Goal: Communication & Community: Answer question/provide support

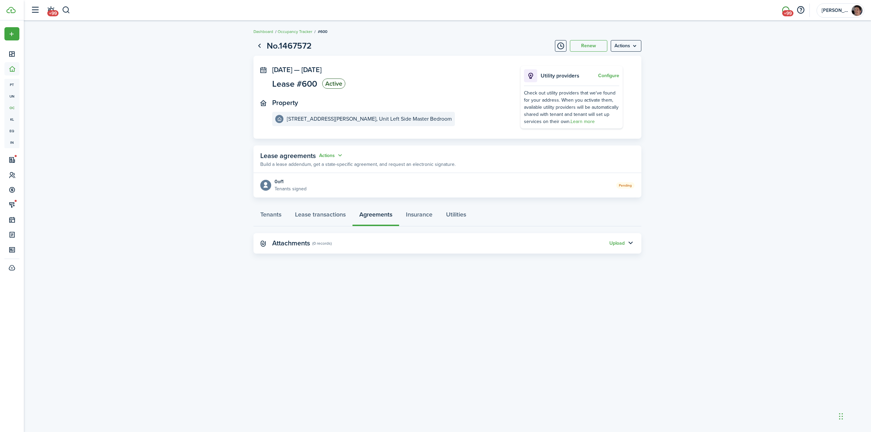
click at [786, 10] on span "+99" at bounding box center [787, 13] width 11 height 6
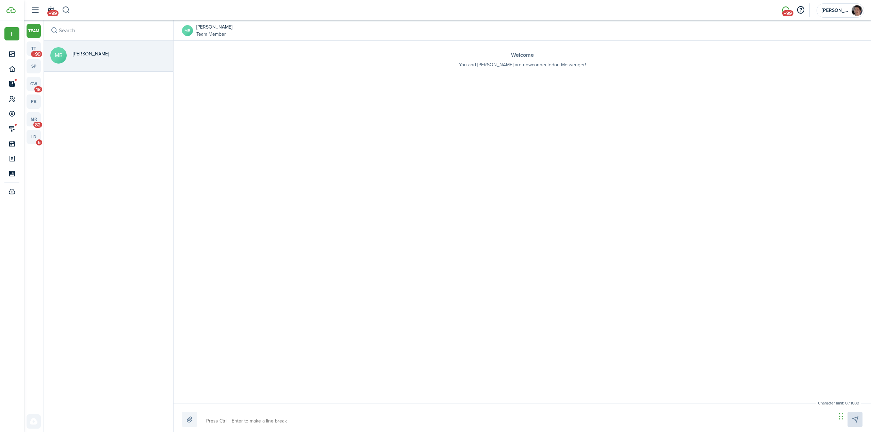
click at [66, 10] on button "button" at bounding box center [66, 10] width 9 height 12
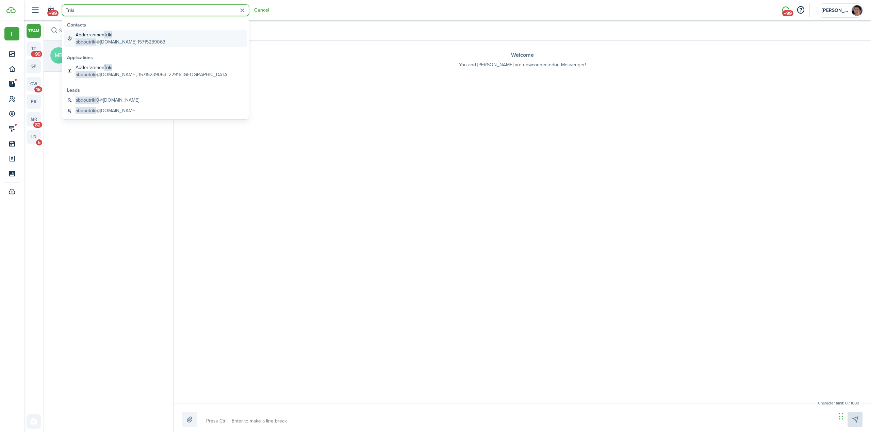
type input "Triki"
click at [101, 41] on global-search-item-description "abdoutriki @[DOMAIN_NAME] 15715239063" at bounding box center [121, 41] width 90 height 7
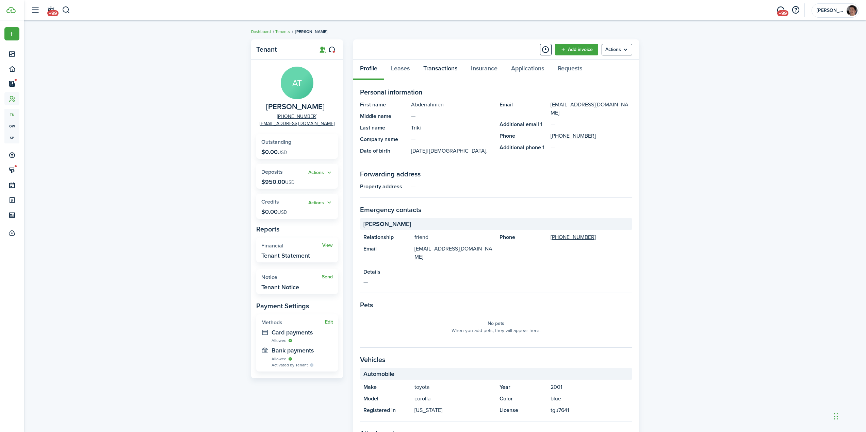
click at [445, 73] on link "Transactions" at bounding box center [441, 70] width 48 height 20
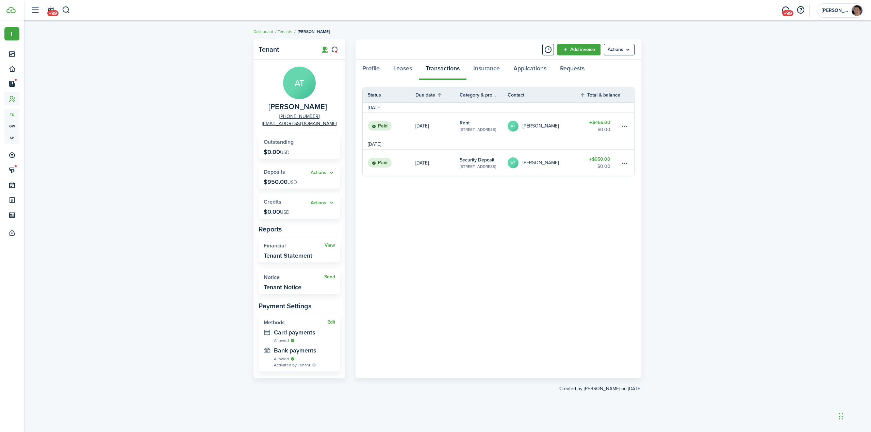
click at [601, 124] on table-amount-title "$455.00" at bounding box center [599, 122] width 21 height 7
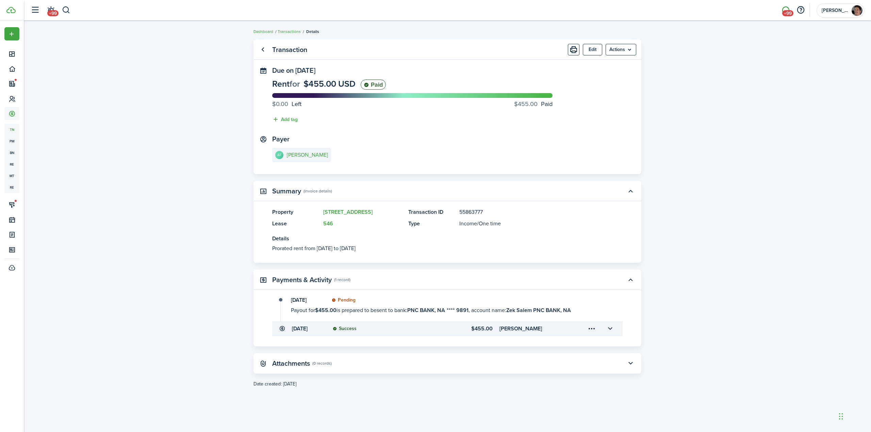
click at [787, 10] on span "+99" at bounding box center [787, 13] width 11 height 6
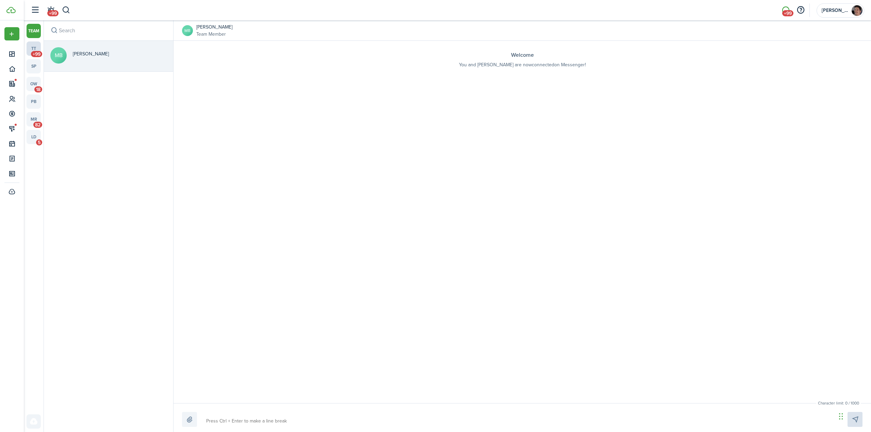
click at [35, 49] on link "tt +99" at bounding box center [34, 49] width 14 height 14
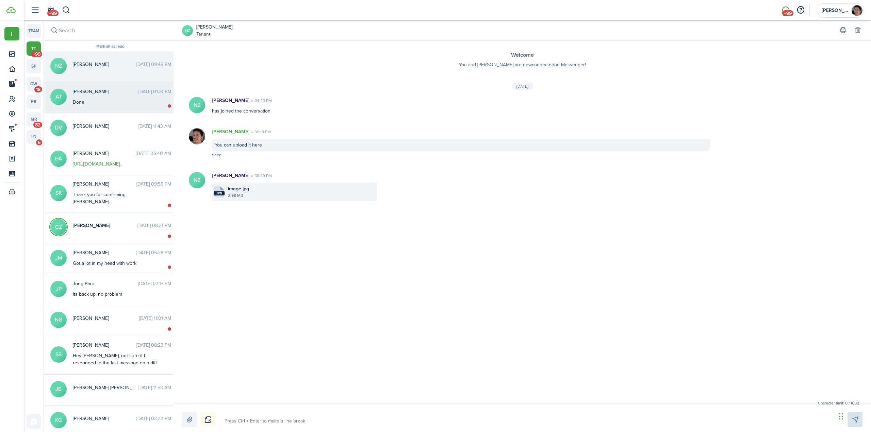
click at [102, 99] on div "Done" at bounding box center [115, 102] width 85 height 7
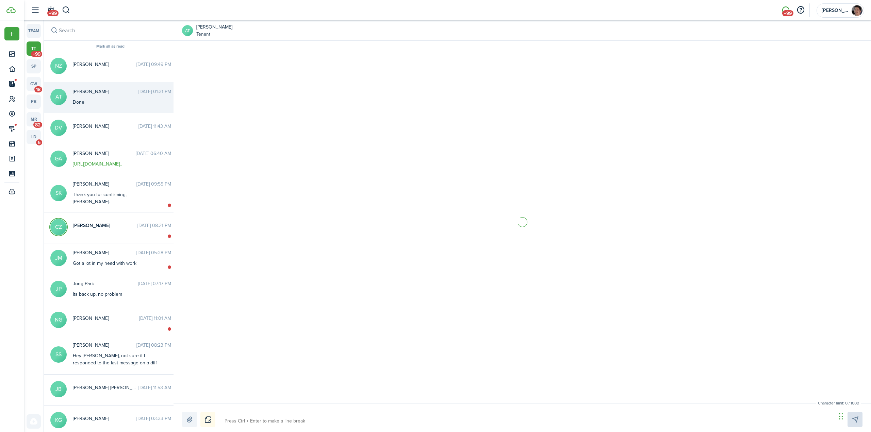
click at [321, 420] on textarea at bounding box center [528, 422] width 612 height 12
type textarea "T"
type textarea "Th"
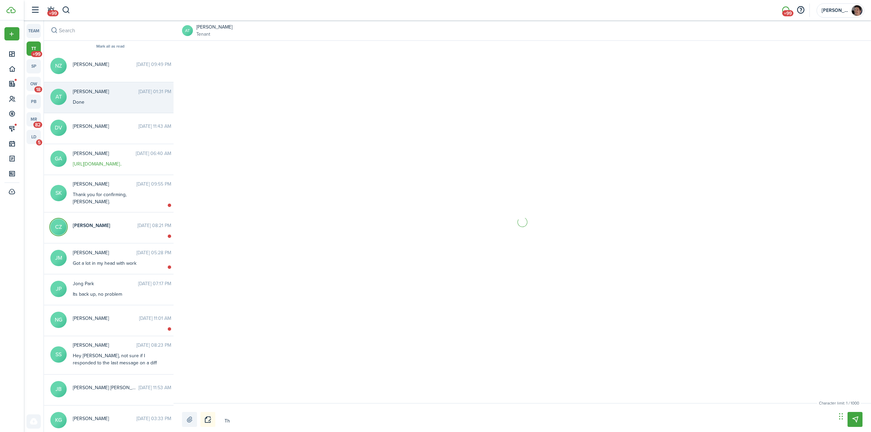
type textarea "Tha"
type textarea "Than"
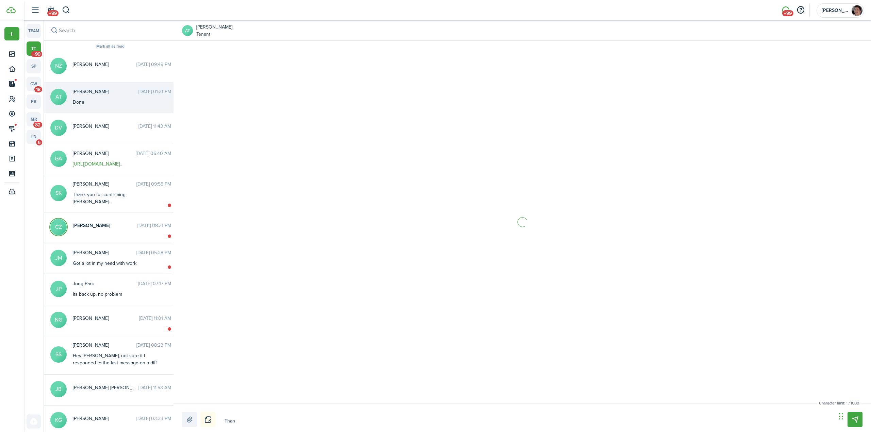
type textarea "Thank"
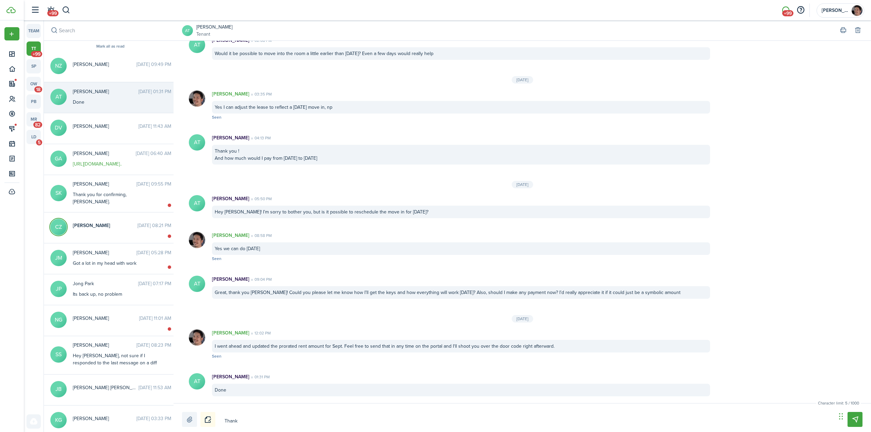
type textarea "Thank"
type textarea "Thank y"
type textarea "Thank yo"
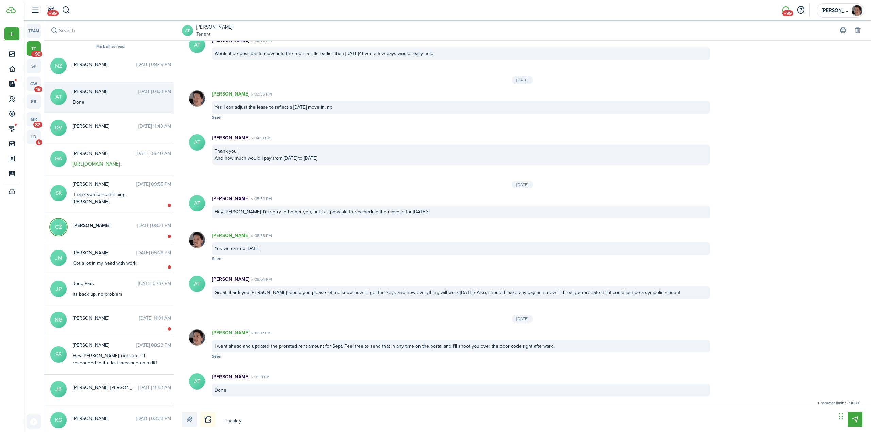
type textarea "Thank yo"
type textarea "Thank you"
type textarea "Thank you!"
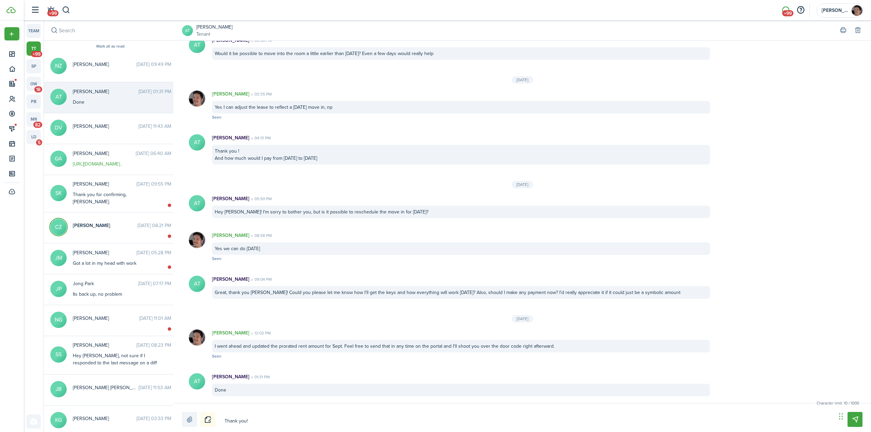
type textarea "Thank you!"
type textarea "Thank you! T"
type textarea "Thank you! Th"
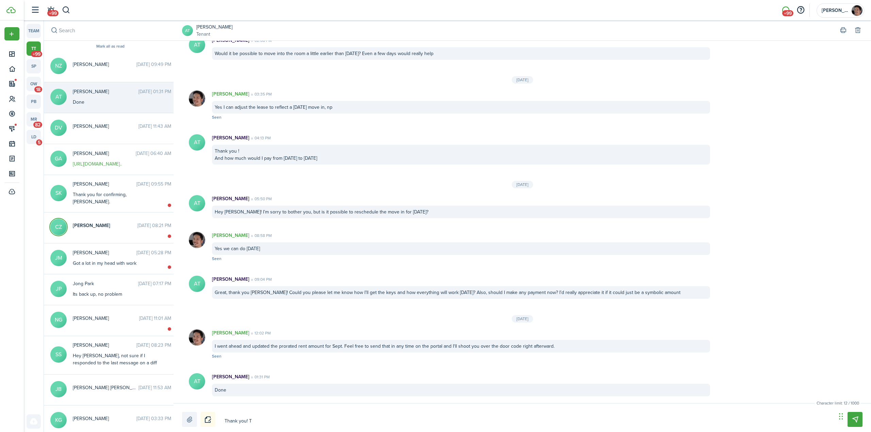
type textarea "Thank you! Th"
type textarea "Thank you! The"
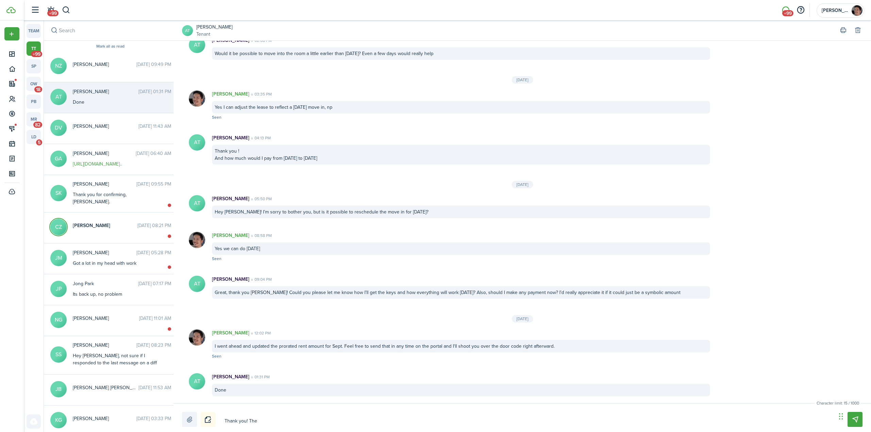
type textarea "Thank you! The f"
type textarea "Thank you! The fr"
type textarea "Thank you! The fro"
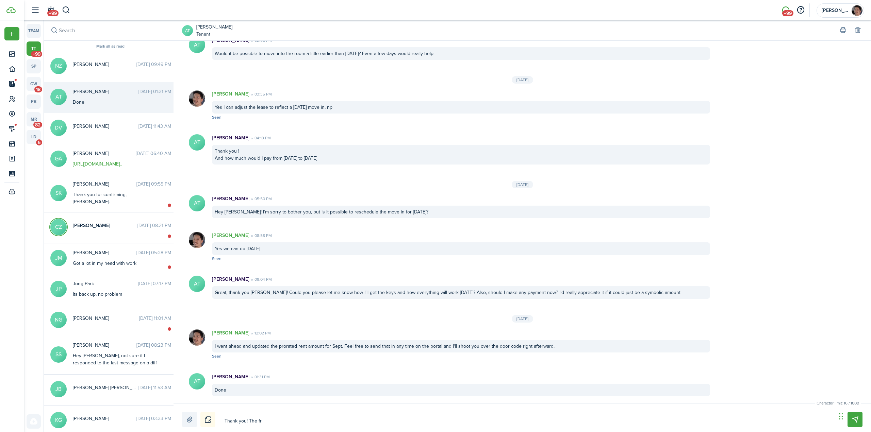
type textarea "Thank you! The fro"
type textarea "Thank you! The fron"
type textarea "Thank you! The front"
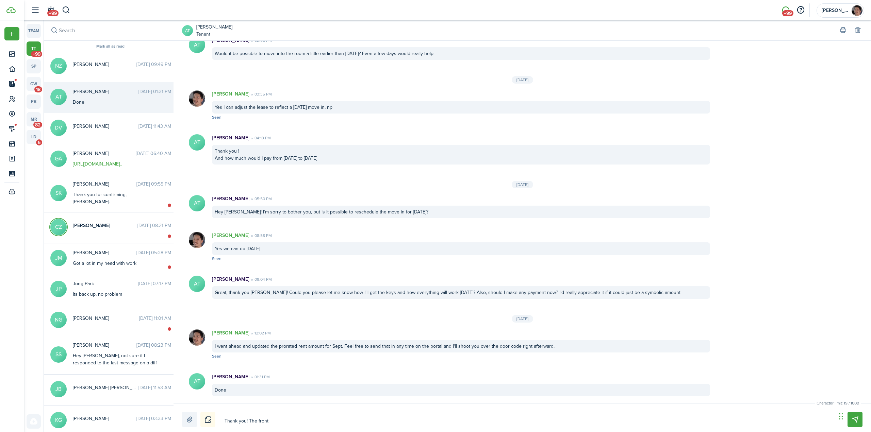
type textarea "Thank you! The front"
type textarea "Thank you! The front d"
type textarea "Thank you! The front do"
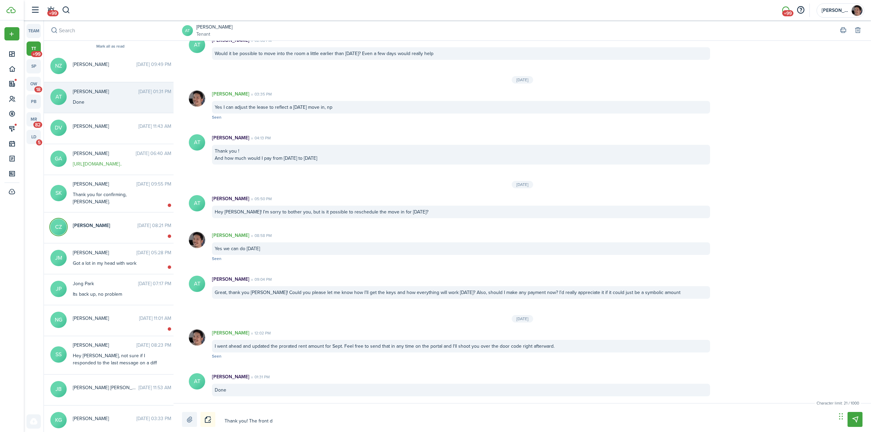
type textarea "Thank you! The front do"
type textarea "Thank you! The front doo"
type textarea "Thank you! The front door"
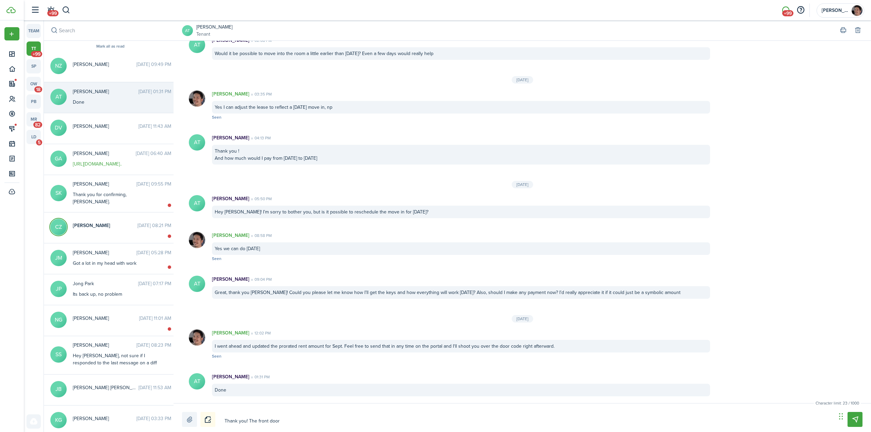
type textarea "Thank you! The front door"
type textarea "Thank you! The front door c"
type textarea "Thank you! The front door co"
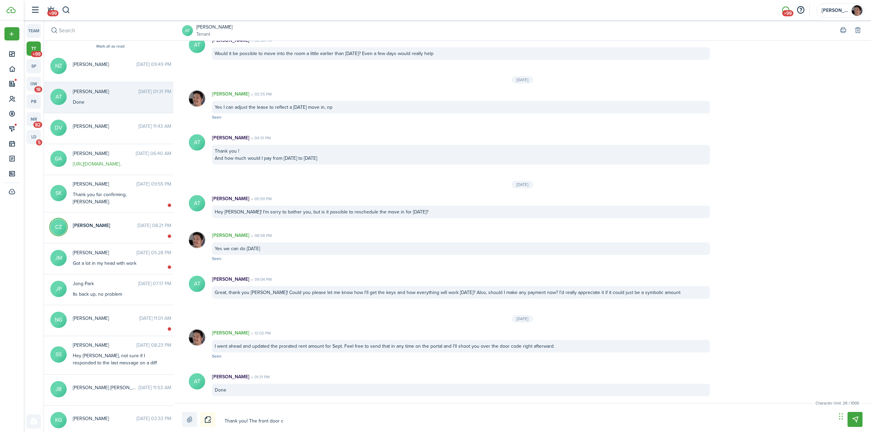
type textarea "Thank you! The front door co"
type textarea "Thank you! The front door cod"
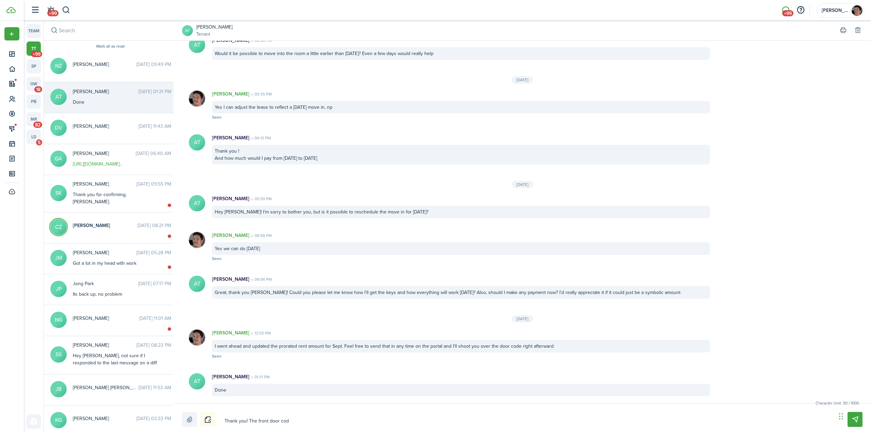
type textarea "Thank you! The front door cod"
type textarea "Thank you! The front door code"
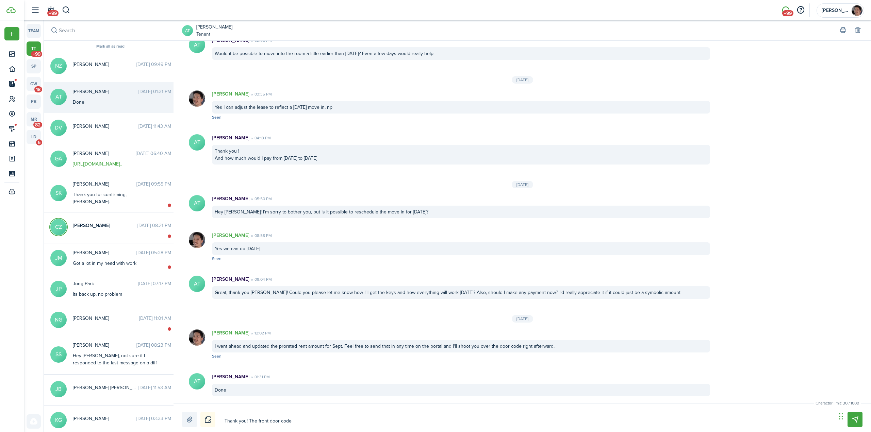
type textarea "Thank you! The front door code"
type textarea "Thank you! The front door code i"
type textarea "Thank you! The front door code is"
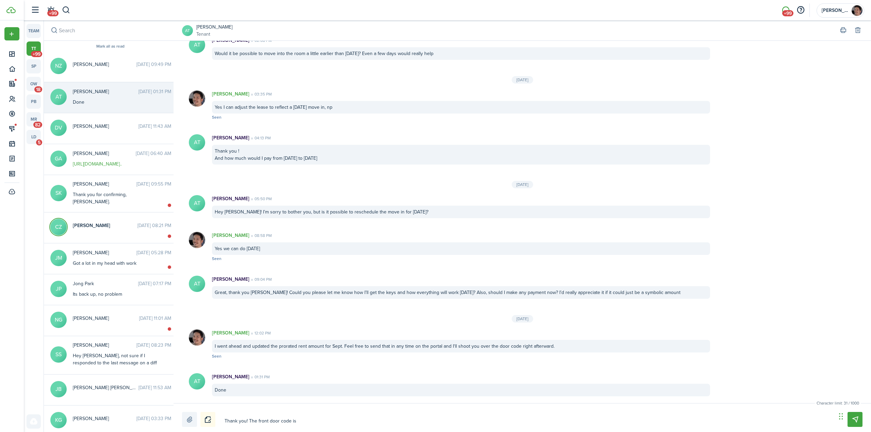
type textarea "Thank you! The front door code is"
type textarea "Thank you! The front door code is 1"
type textarea "Thank you! The front door code is 15"
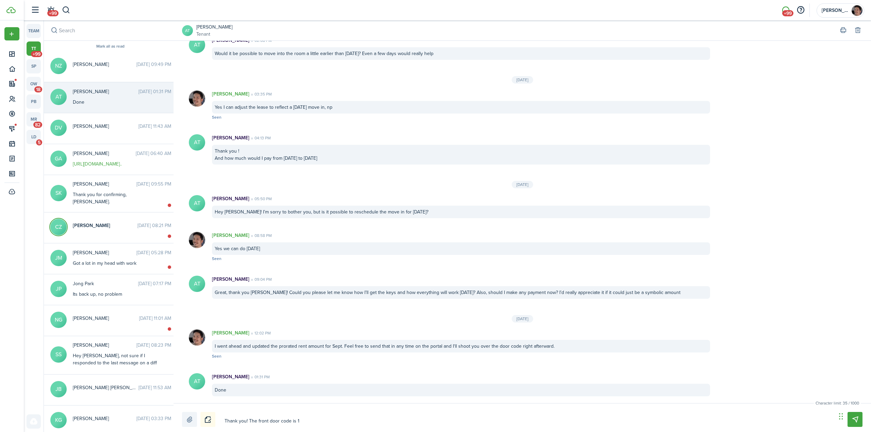
type textarea "Thank you! The front door code is 15"
type textarea "Thank you! The front door code is 159"
type textarea "Thank you! The front door code is 1594"
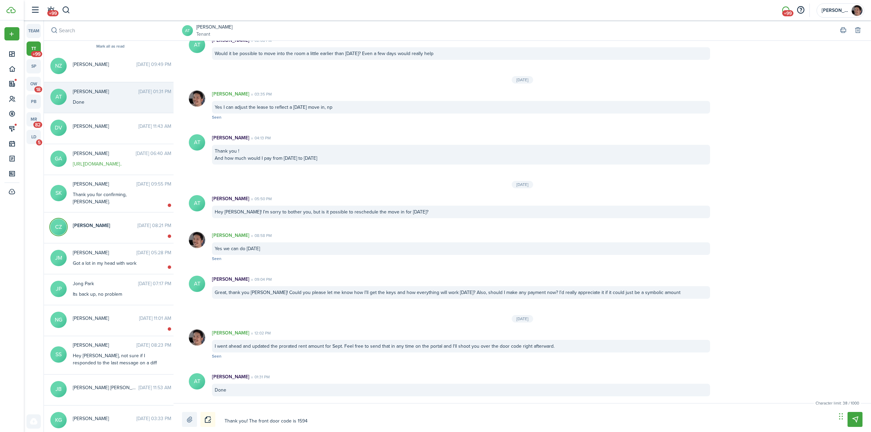
type textarea "Thank you! The front door code is 1594."
type textarea "Thank you! The front door code is 1594. A"
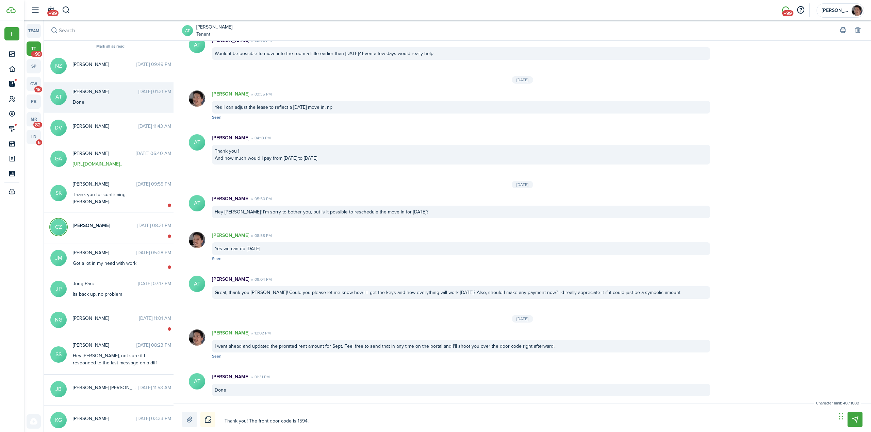
type textarea "Thank you! The front door code is 1594. A"
type textarea "Thank you! The front door code is 1594. Af"
type textarea "Thank you! The front door code is 1594. Aft"
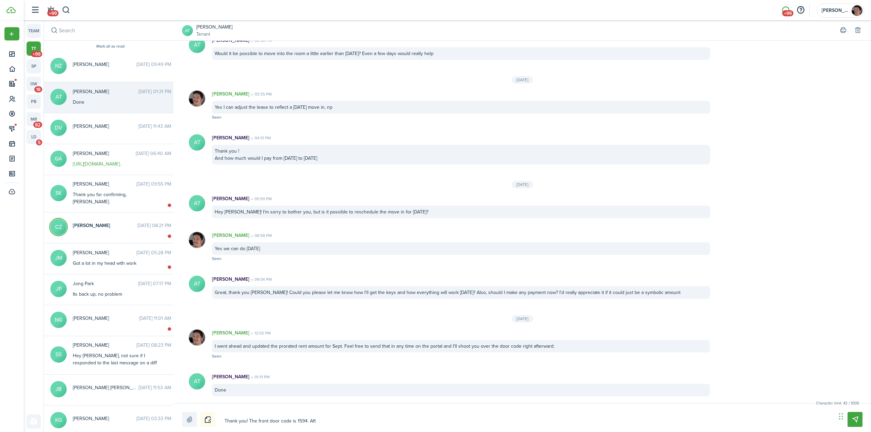
type textarea "Thank you! The front door code is 1594. Afte"
type textarea "Thank you! The front door code is 1594. After"
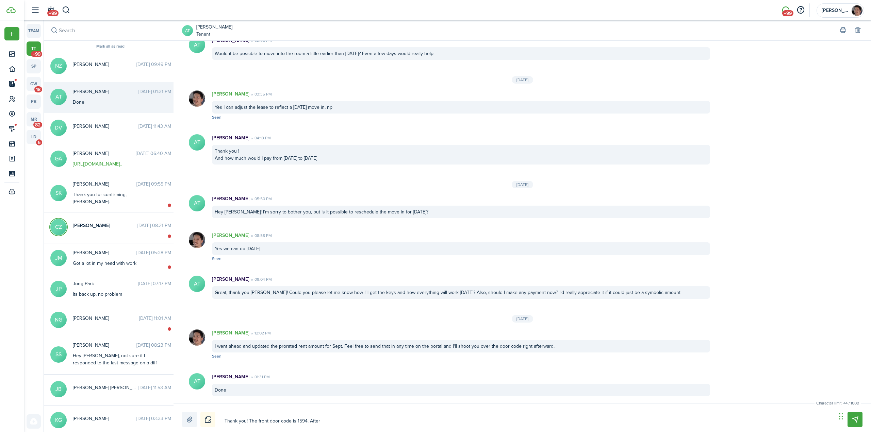
type textarea "Thank you! The front door code is 1594. After"
type textarea "Thank you! The front door code is 1594. After y"
type textarea "Thank you! The front door code is 1594. After yo"
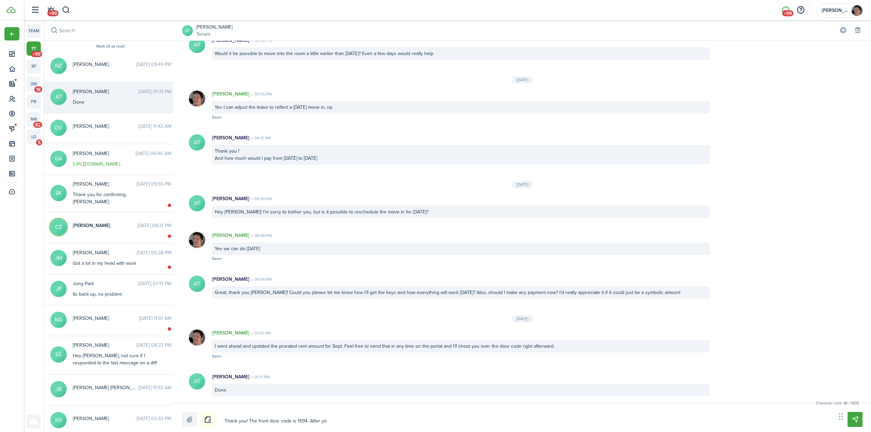
type textarea "Thank you! The front door code is 1594. After you"
type textarea "Thank you! The front door code is 1594. After you t"
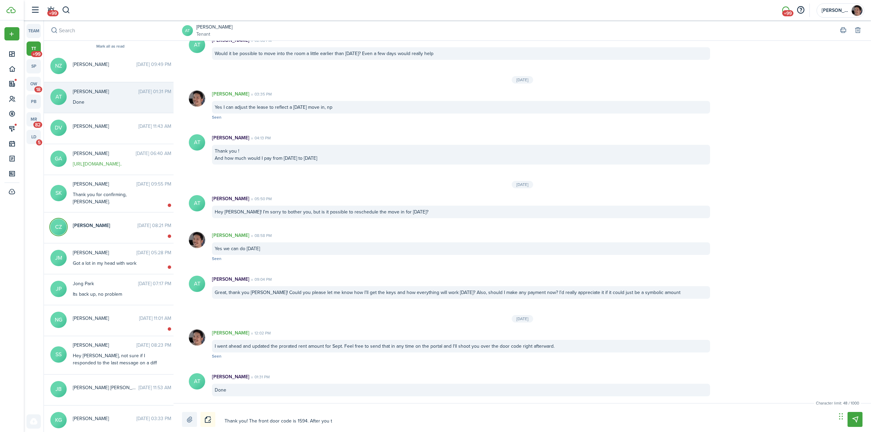
type textarea "Thank you! The front door code is 1594. After you t"
type textarea "Thank you! The front door code is 1594. After you ty"
type textarea "Thank you! The front door code is 1594. After you typ"
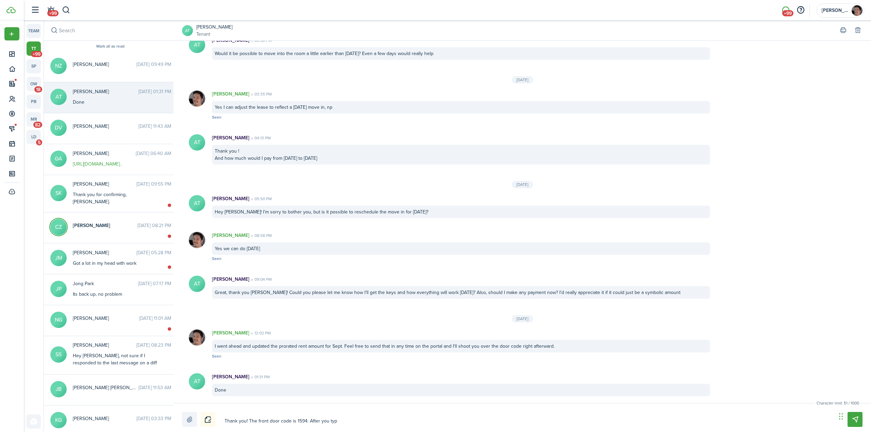
type textarea "Thank you! The front door code is 1594. After you type"
type textarea "Thank you! The front door code is 1594. After you type i"
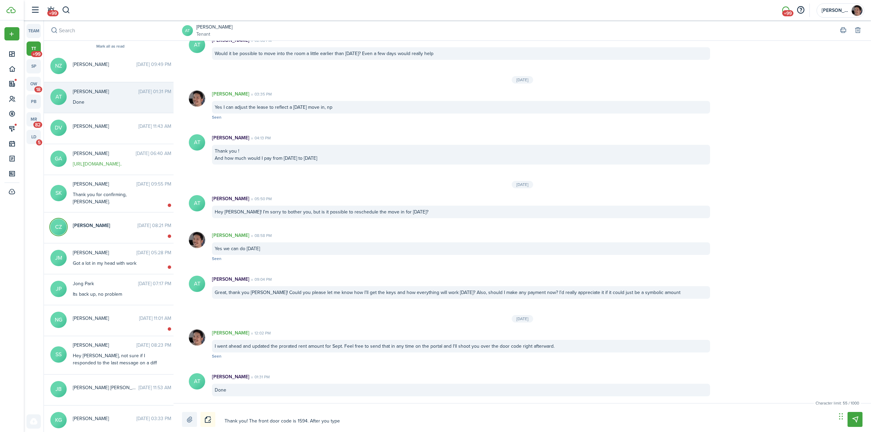
type textarea "Thank you! The front door code is 1594. After you type i"
type textarea "Thank you! The front door code is 1594. After you type in"
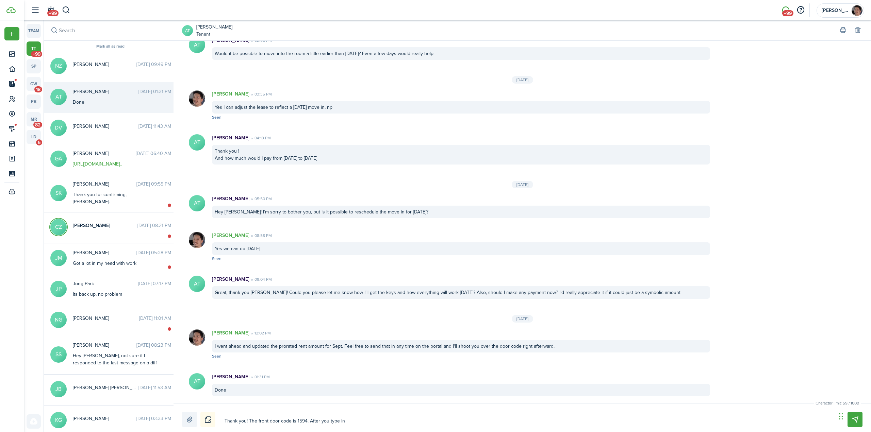
type textarea "Thank you! The front door code is 1594. After you type in t"
type textarea "Thank you! The front door code is 1594. After you type in th"
type textarea "Thank you! The front door code is 1594. After you type in the"
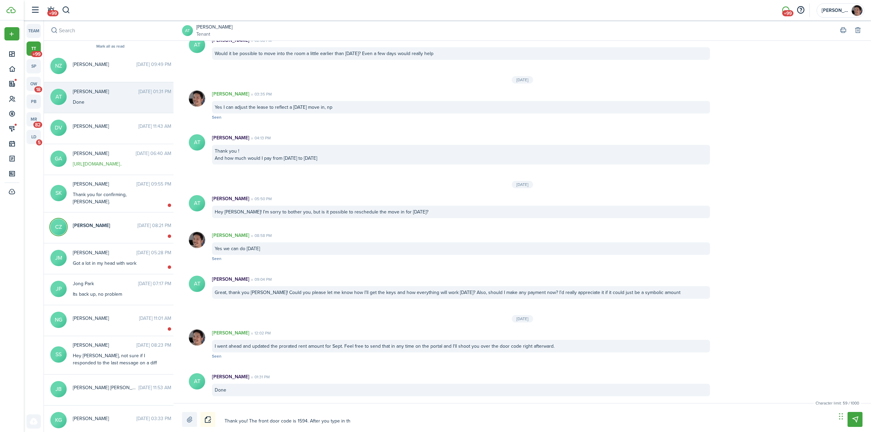
type textarea "Thank you! The front door code is 1594. After you type in the"
type textarea "Thank you! The front door code is 1594. After you type in the c"
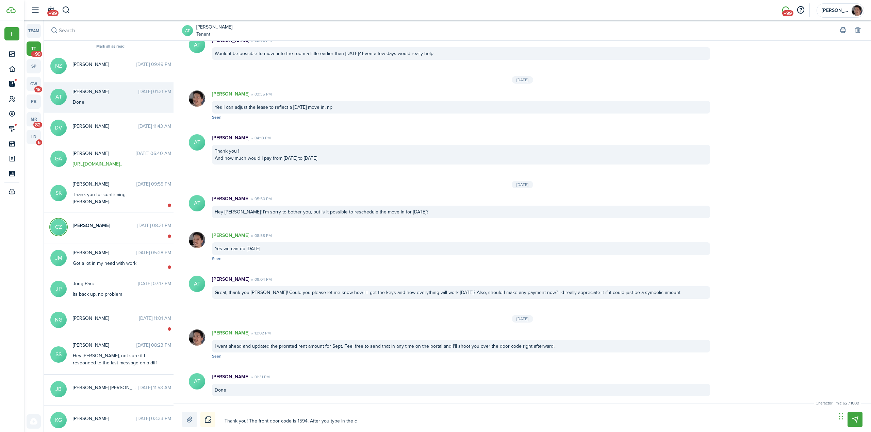
type textarea "Thank you! The front door code is 1594. After you type in the co"
type textarea "Thank you! The front door code is 1594. After you type in the cod"
type textarea "Thank you! The front door code is 1594. After you type in the cod,"
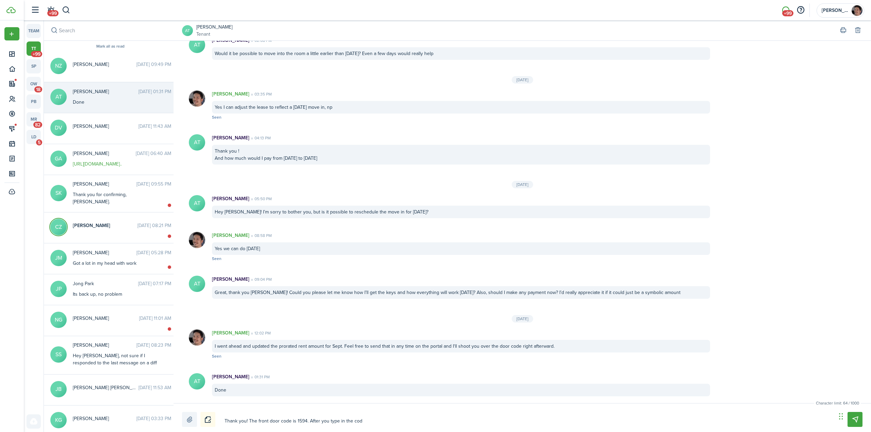
type textarea "Thank you! The front door code is 1594. After you type in the cod,"
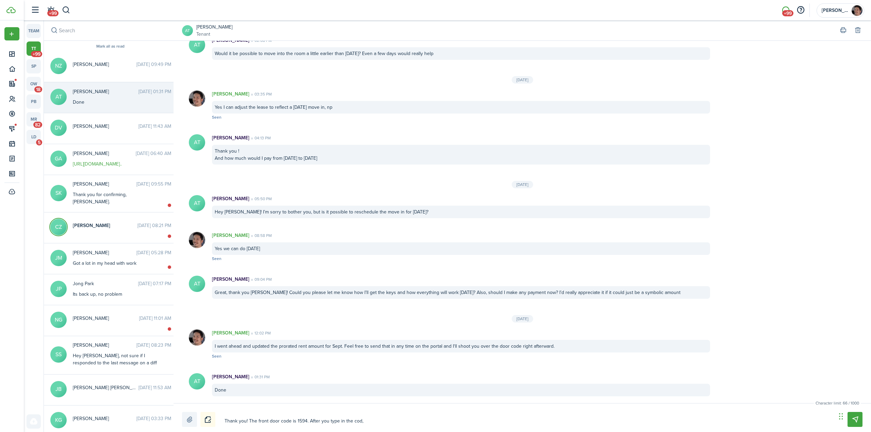
type textarea "Thank you! The front door code is 1594. After you type in the cod"
type textarea "Thank you! The front door code is 1594. After you type in the code"
type textarea "Thank you! The front door code is 1594. After you type in the code,"
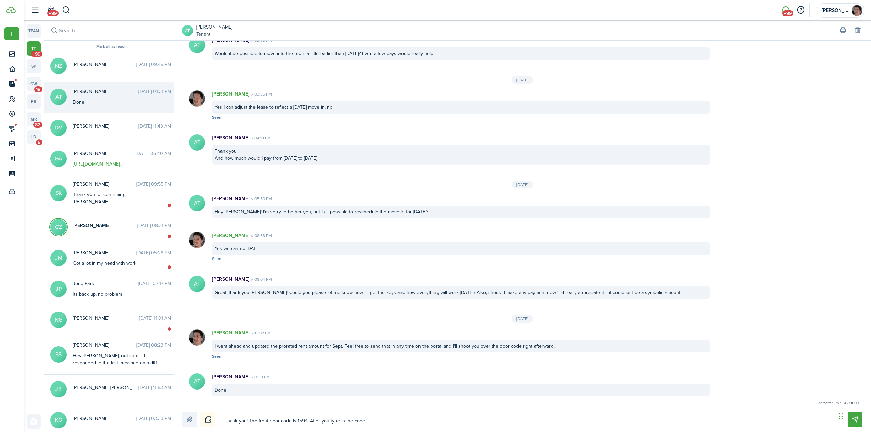
type textarea "Thank you! The front door code is 1594. After you type in the code,"
type textarea "Thank you! The front door code is 1594. After you type in the code, b"
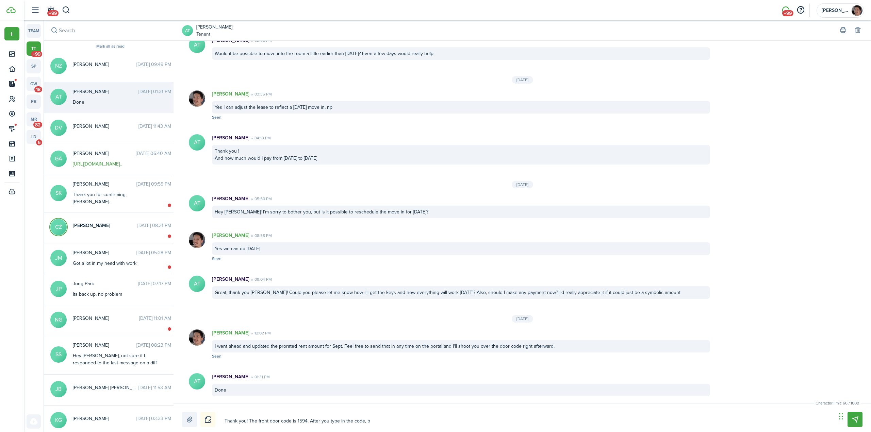
type textarea "Thank you! The front door code is 1594. After you type in the code, be"
type textarea "Thank you! The front door code is 1594. After you type in the code, be s"
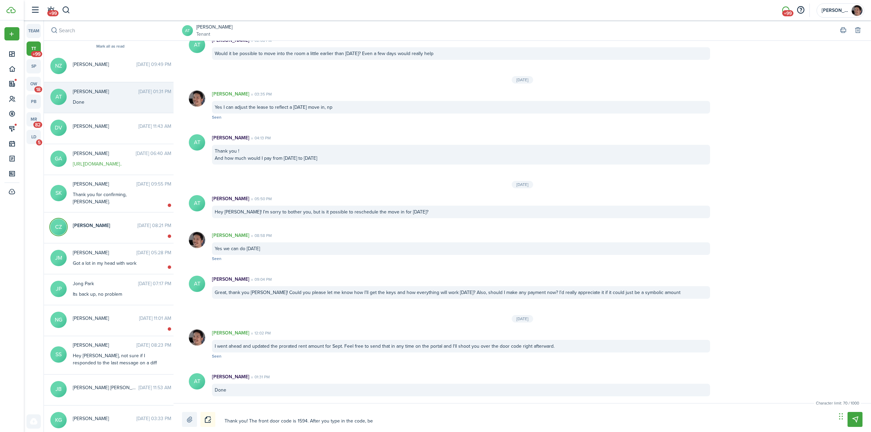
type textarea "Thank you! The front door code is 1594. After you type in the code, be s"
type textarea "Thank you! The front door code is 1594. After you type in the code, be su"
type textarea "Thank you! The front door code is 1594. After you type in the code, be sur"
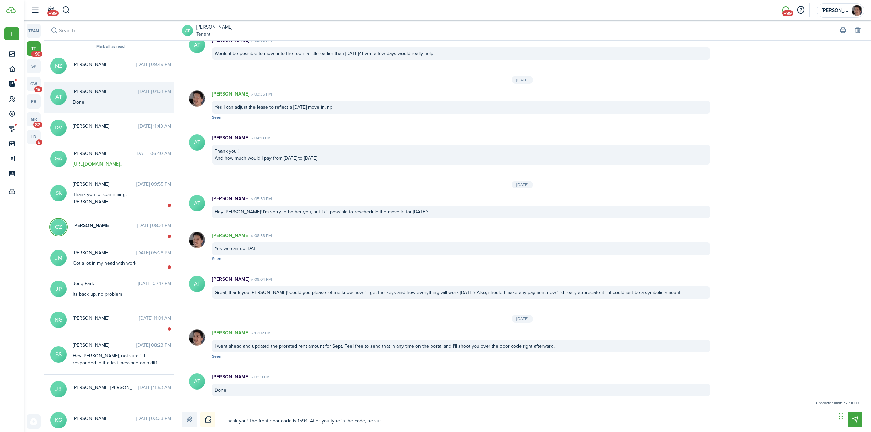
type textarea "Thank you! The front door code is 1594. After you type in the code, be sure"
type textarea "Thank you! The front door code is 1594. After you type in the code, be sure t"
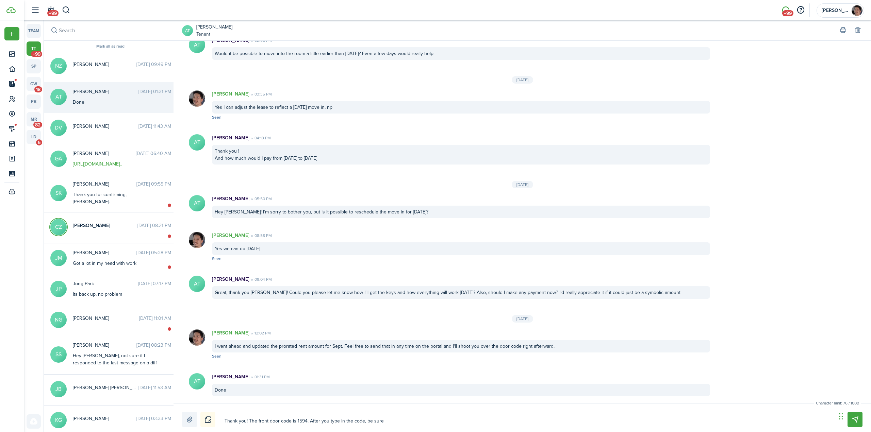
type textarea "Thank you! The front door code is 1594. After you type in the code, be sure t"
type textarea "Thank you! The front door code is 1594. After you type in the code, be sure to"
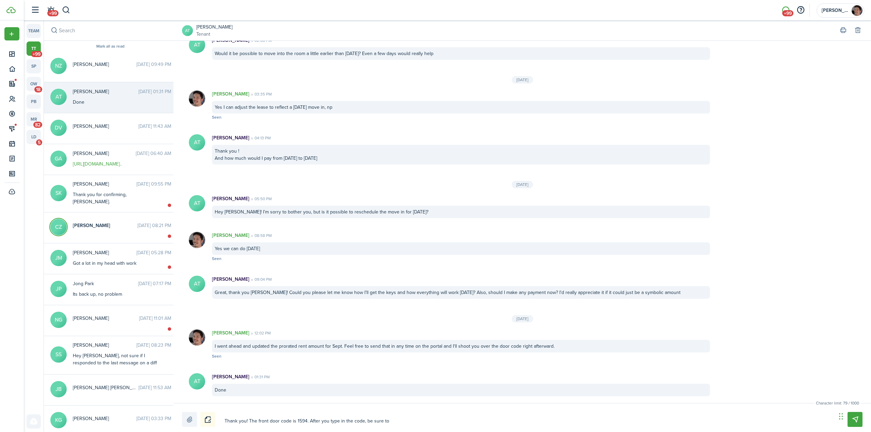
type textarea "Thank you! The front door code is 1594. After you type in the code, be sure to p"
type textarea "Thank you! The front door code is 1594. After you type in the code, be sure to …"
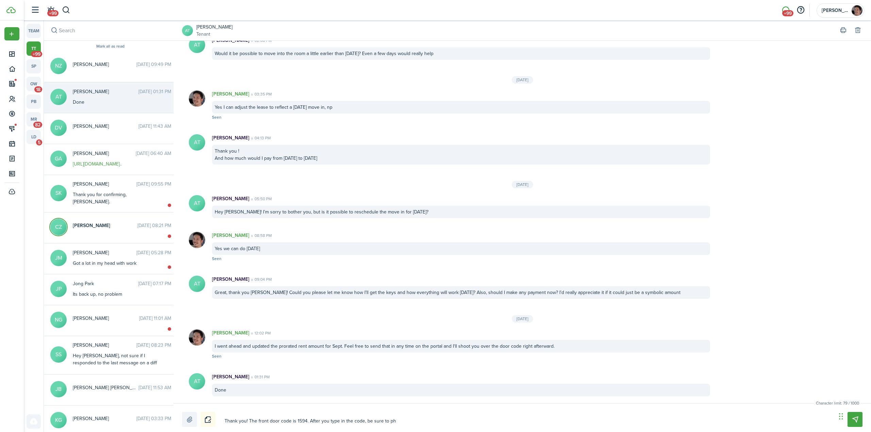
type textarea "Thank you! The front door code is 1594. After you type in the code, be sure to …"
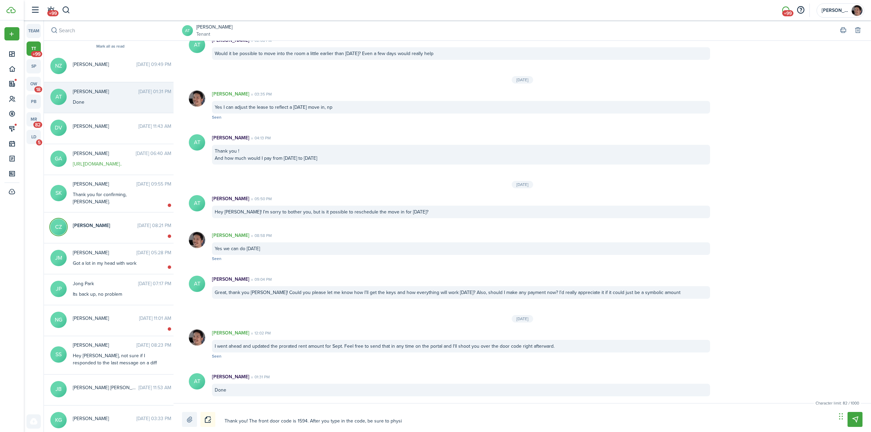
type textarea "Thank you! The front door code is 1594. After you type in the code, be sure to …"
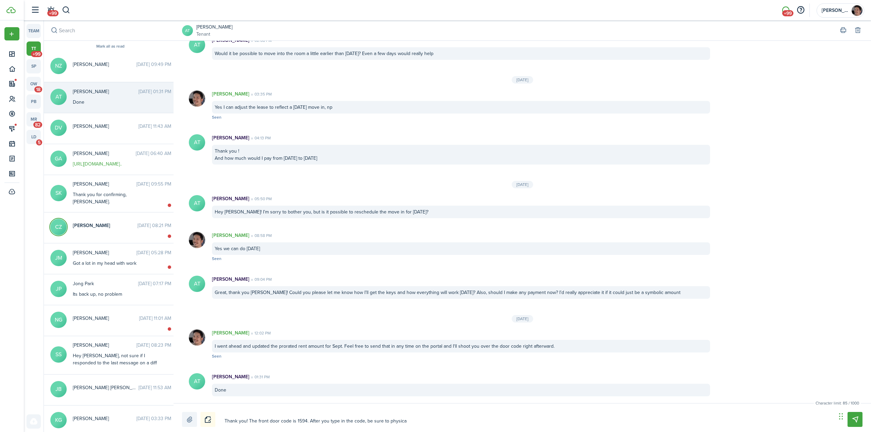
type textarea "Thank you! The front door code is 1594. After you type in the code, be sure to …"
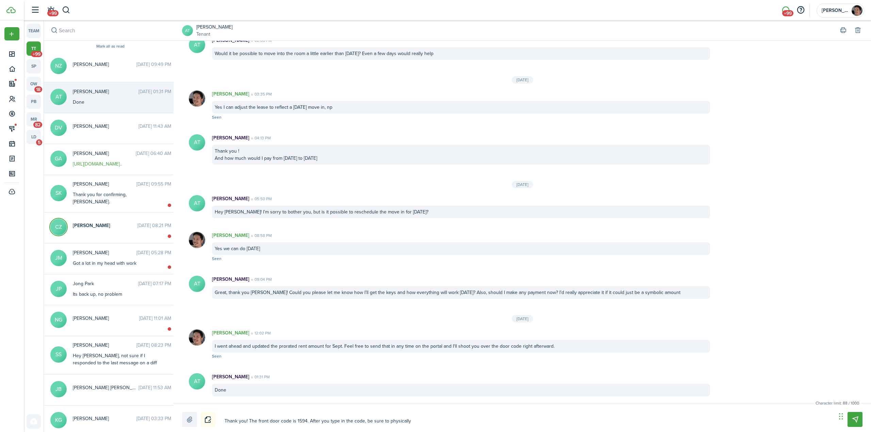
type textarea "Thank you! The front door code is 1594. After you type in the code, be sure to …"
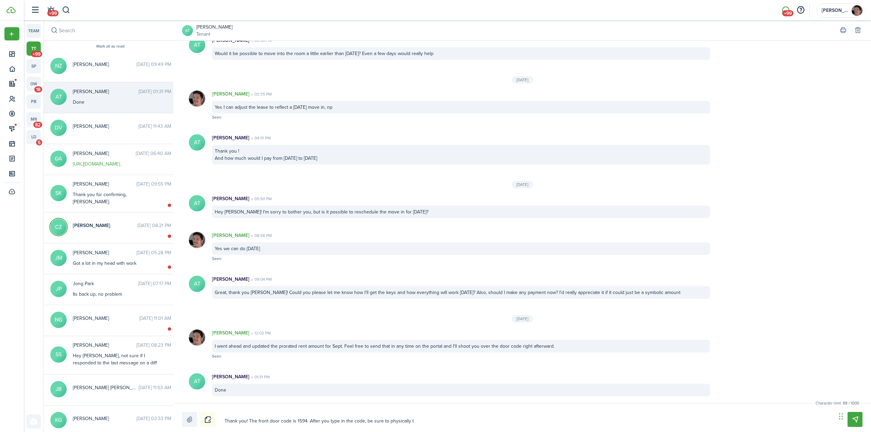
type textarea "Thank you! The front door code is 1594. After you type in the code, be sure to …"
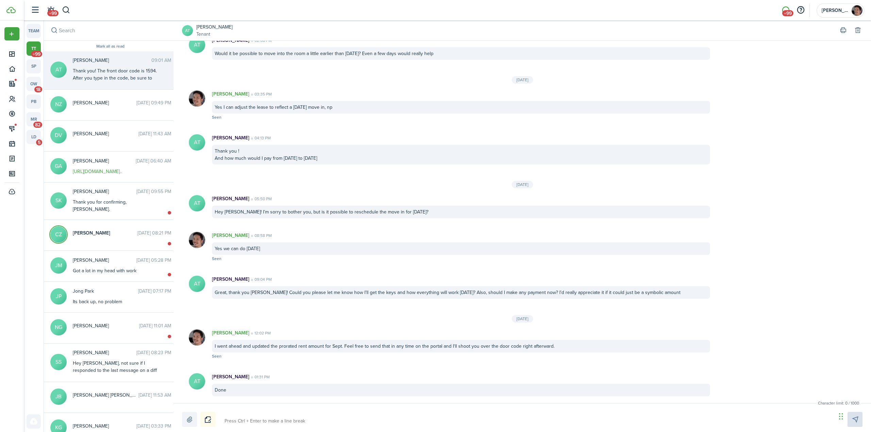
scroll to position [628, 0]
